Goal: Find specific page/section

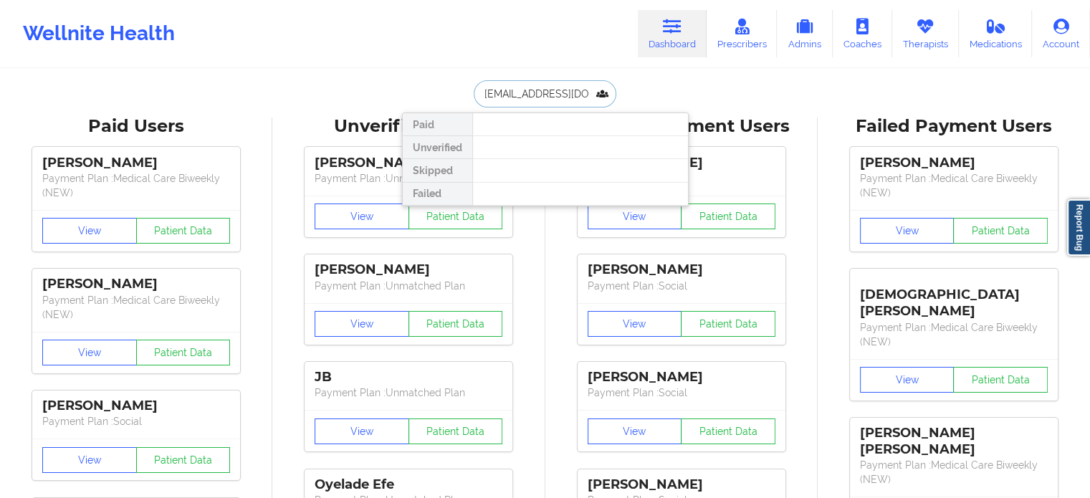
click at [520, 89] on input "[EMAIL_ADDRESS][DOMAIN_NAME]" at bounding box center [545, 93] width 142 height 27
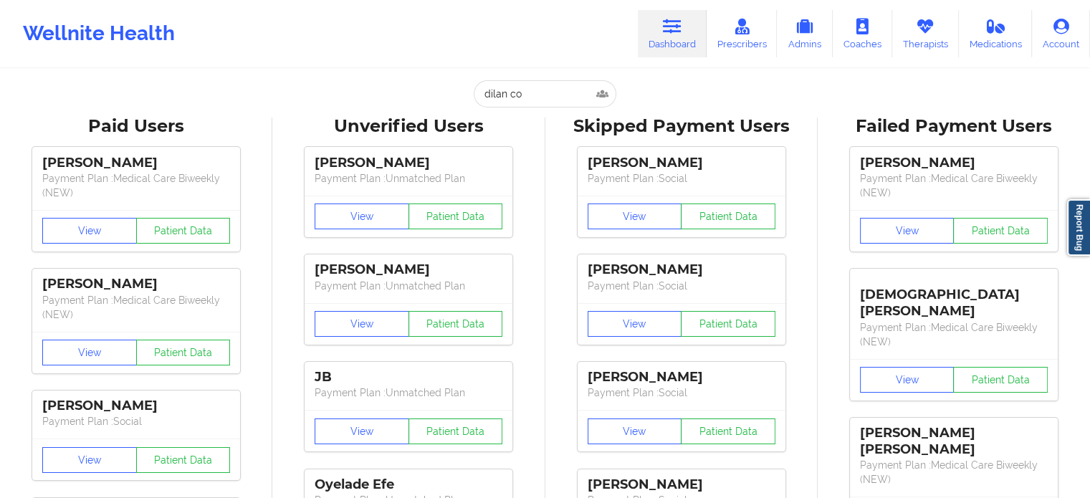
click at [674, 42] on link "Dashboard" at bounding box center [672, 33] width 69 height 47
click at [545, 91] on input "dilan co" at bounding box center [545, 93] width 142 height 27
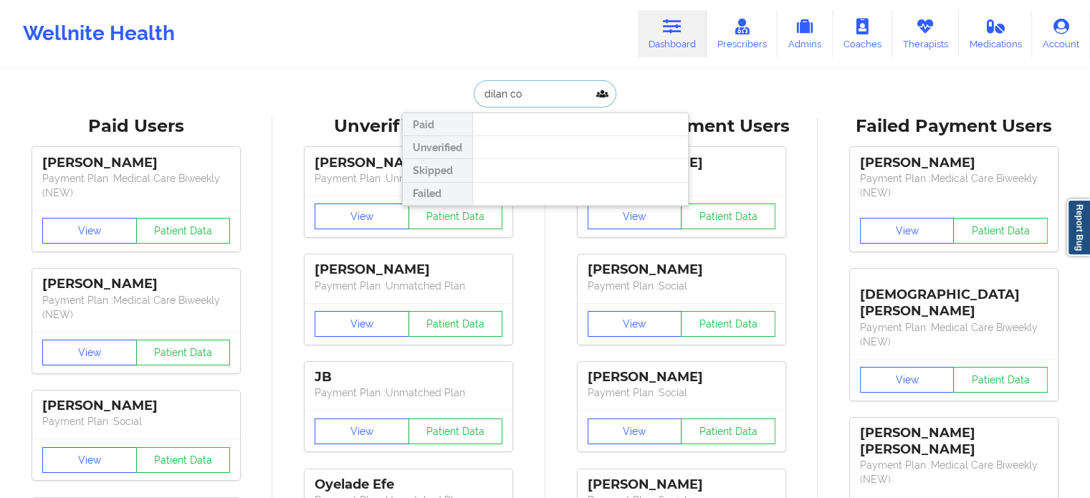
click at [545, 91] on input "dilan co" at bounding box center [545, 93] width 142 height 27
paste input "[EMAIL_ADDRESS][DOMAIN_NAME]"
type input "[EMAIL_ADDRESS][DOMAIN_NAME]"
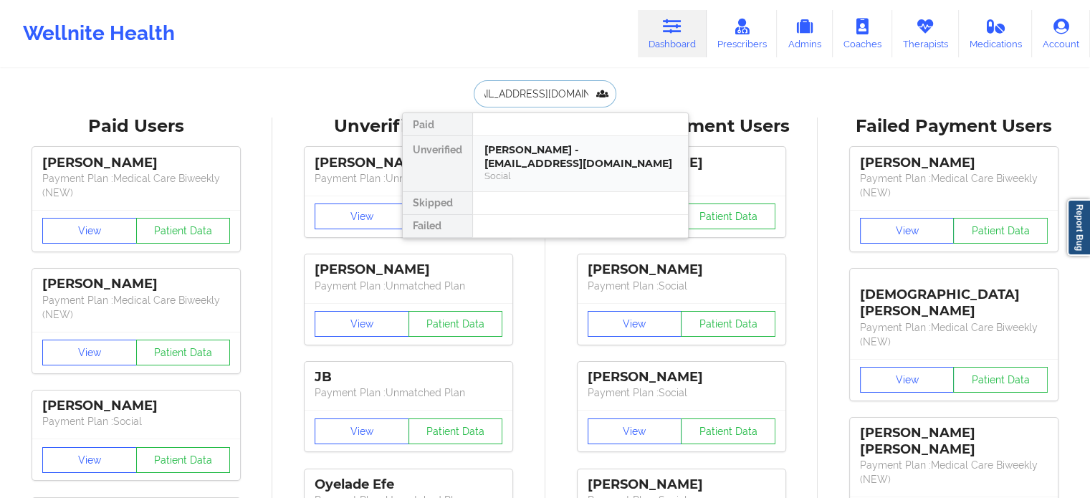
click at [544, 158] on div "[PERSON_NAME] - [EMAIL_ADDRESS][DOMAIN_NAME]" at bounding box center [581, 156] width 192 height 27
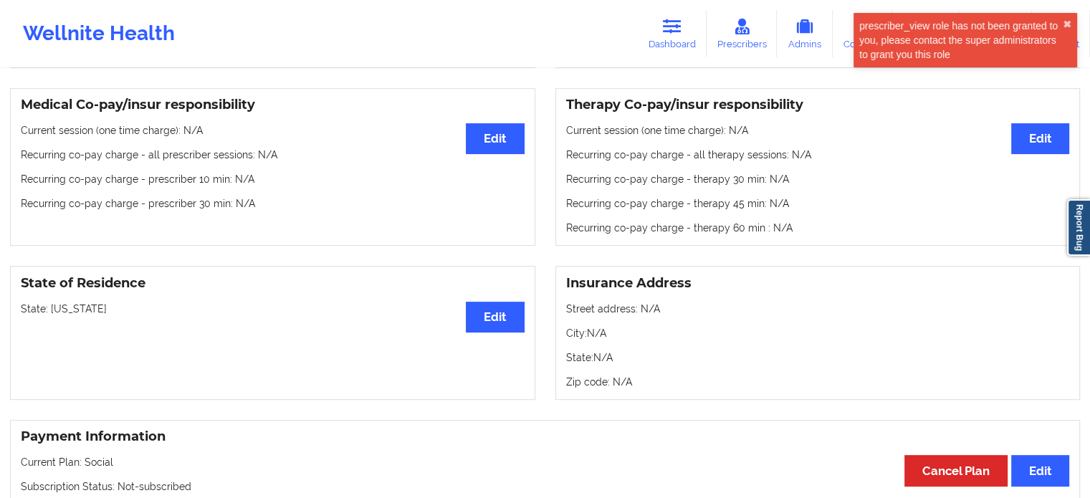
scroll to position [645, 0]
